Goal: Register for event/course

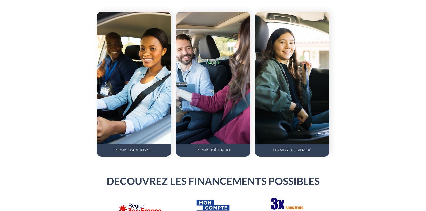
scroll to position [304, 0]
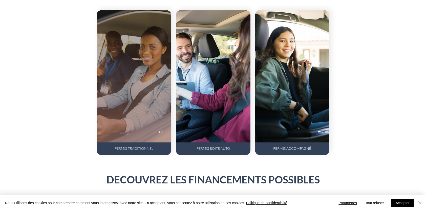
click at [132, 102] on div at bounding box center [134, 76] width 75 height 132
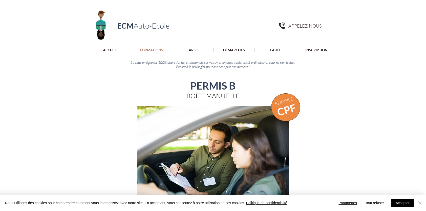
click at [198, 52] on nav "ACCUEIL FORMATIONS Code de la route (ETG) Permis B - Boîte manuelle Permis B78 …" at bounding box center [213, 50] width 248 height 5
click at [194, 50] on p "TARIFS" at bounding box center [193, 50] width 17 height 4
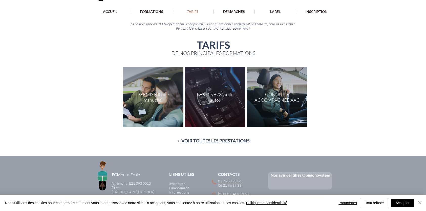
scroll to position [51, 0]
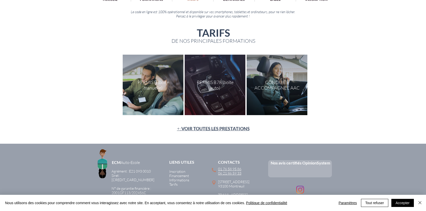
click at [159, 86] on div "main content" at bounding box center [153, 85] width 61 height 61
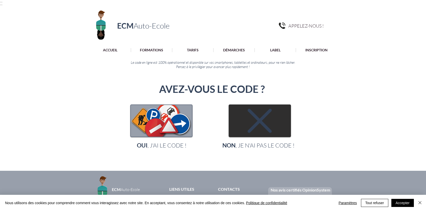
click at [246, 119] on img "main content" at bounding box center [259, 121] width 61 height 32
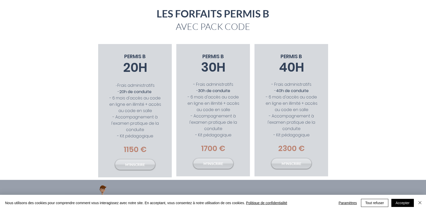
scroll to position [76, 0]
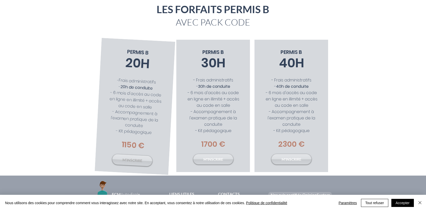
click at [135, 157] on span "M'INSCRIRE" at bounding box center [132, 160] width 20 height 6
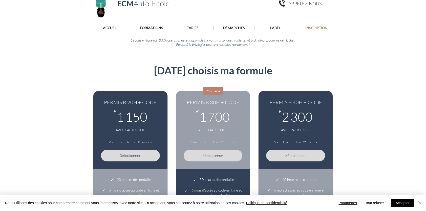
scroll to position [76, 0]
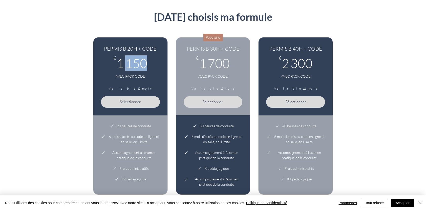
drag, startPoint x: 134, startPoint y: 64, endPoint x: 150, endPoint y: 62, distance: 16.1
click at [150, 62] on div "€ 1 150 1 150€" at bounding box center [130, 63] width 59 height 15
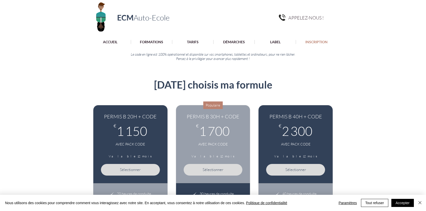
scroll to position [0, 0]
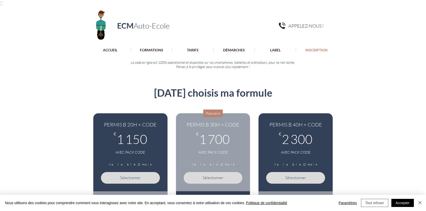
click at [374, 205] on button "Tout refuser" at bounding box center [374, 203] width 27 height 8
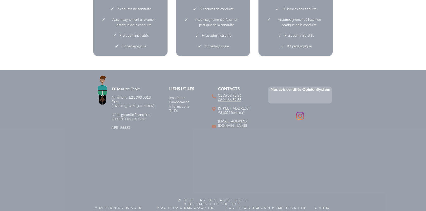
scroll to position [361, 0]
